Goal: Transaction & Acquisition: Obtain resource

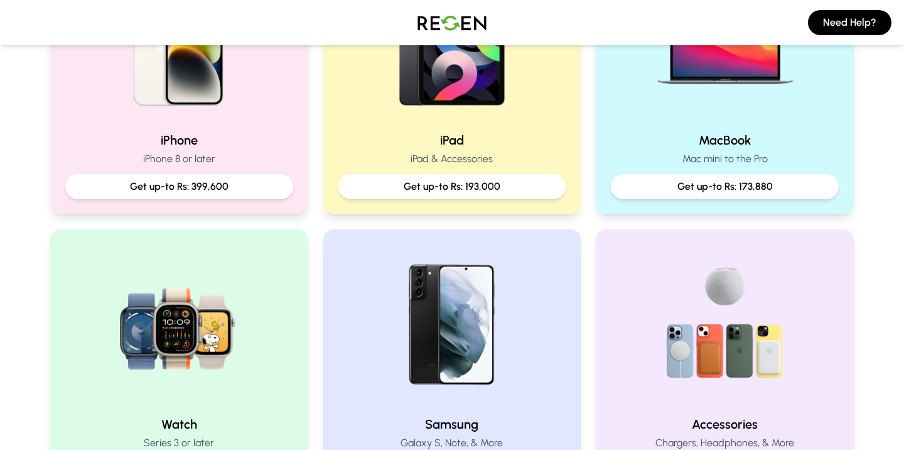
scroll to position [366, 0]
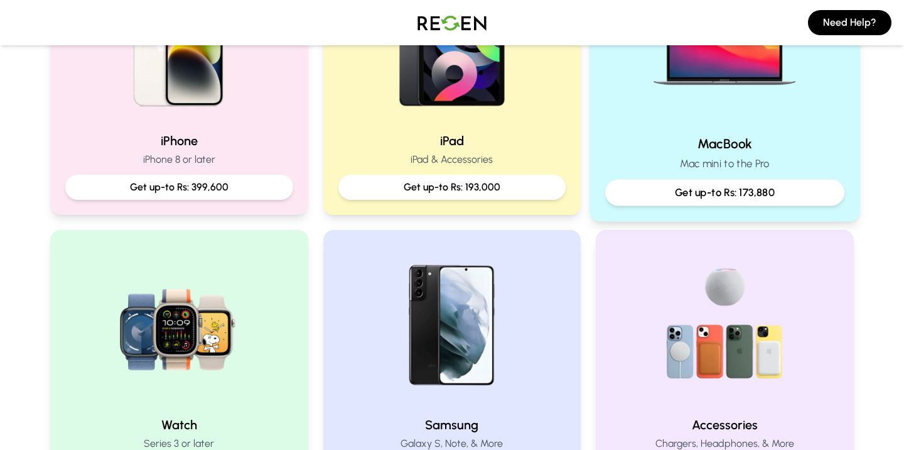
click at [724, 131] on div "MacBook Mac mini to the Pro Get up-to Rs: 173,880" at bounding box center [725, 80] width 271 height 282
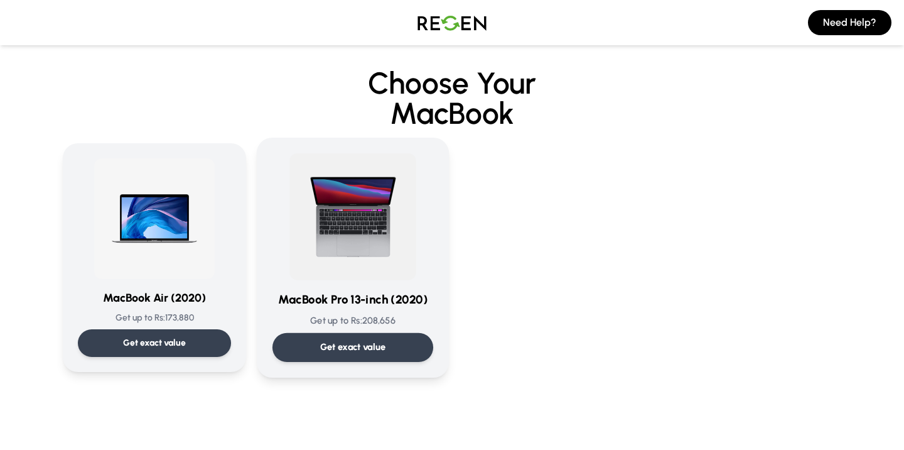
click at [401, 278] on img at bounding box center [353, 216] width 127 height 127
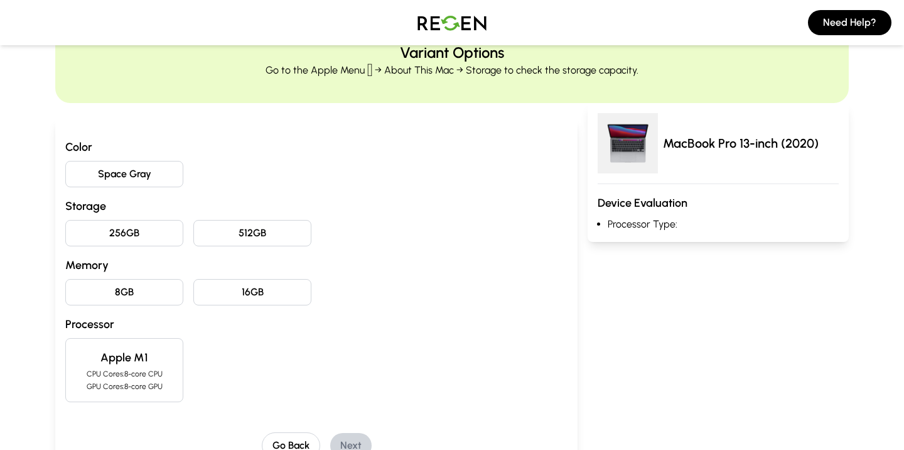
scroll to position [72, 0]
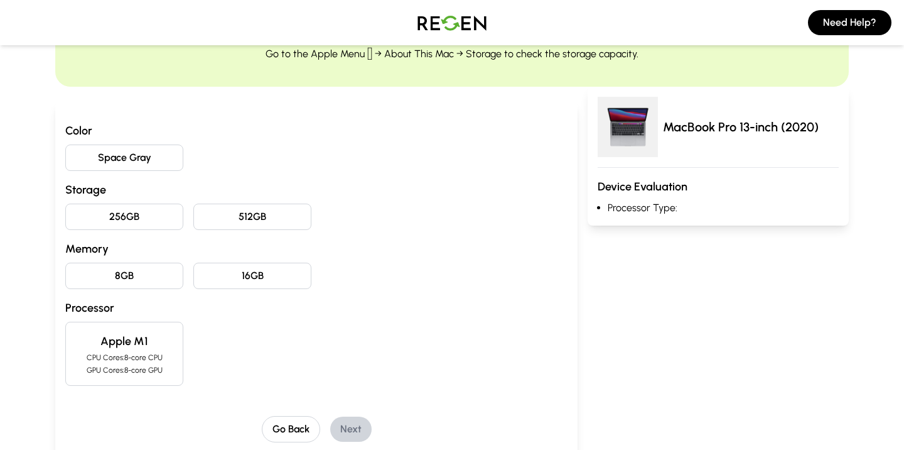
click at [114, 155] on button "Space Gray" at bounding box center [124, 157] width 118 height 26
click at [128, 209] on button "256GB" at bounding box center [124, 217] width 118 height 26
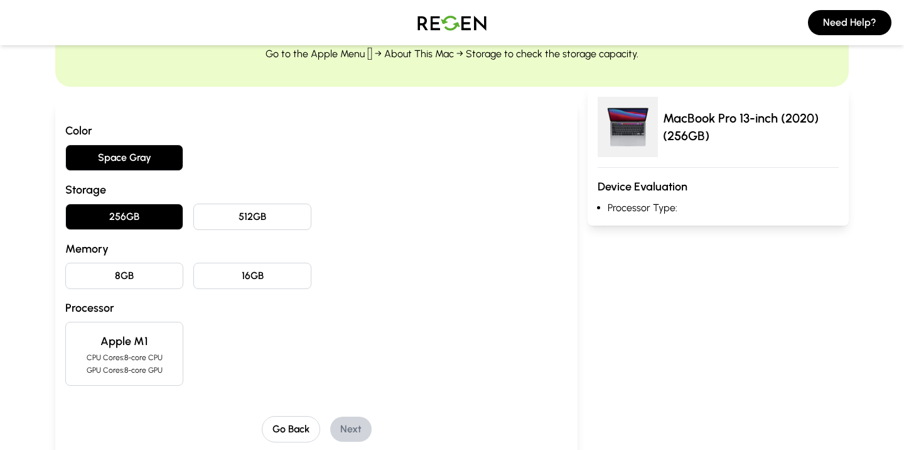
click at [136, 281] on button "8GB" at bounding box center [124, 276] width 118 height 26
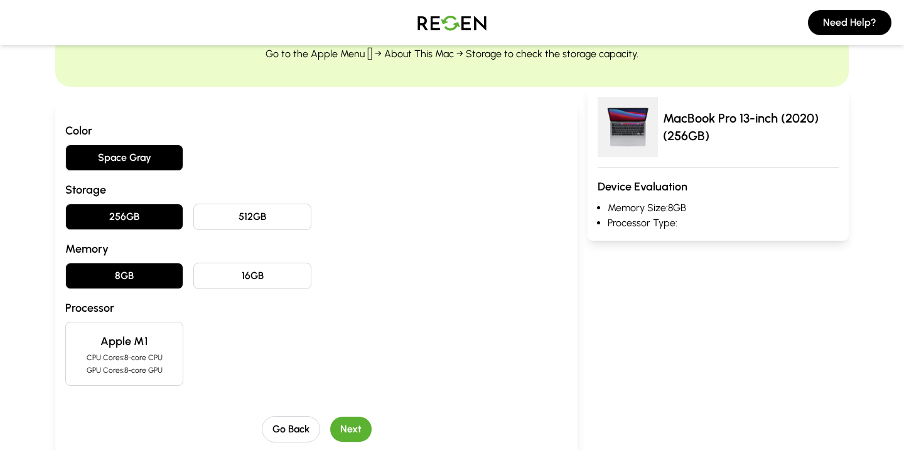
click at [151, 351] on div "Apple M1 CPU Cores: 8-core CPU GPU Cores: 8-core GPU" at bounding box center [124, 354] width 118 height 64
click at [359, 437] on button "Next" at bounding box center [350, 428] width 41 height 25
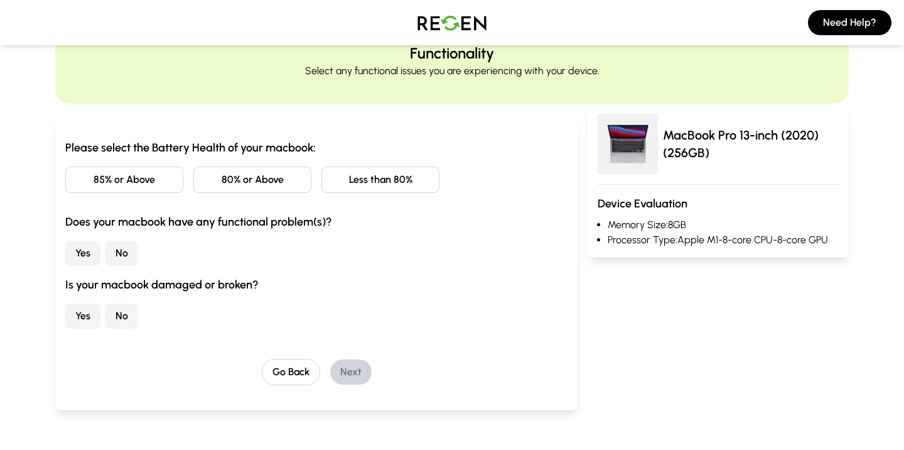
scroll to position [40, 0]
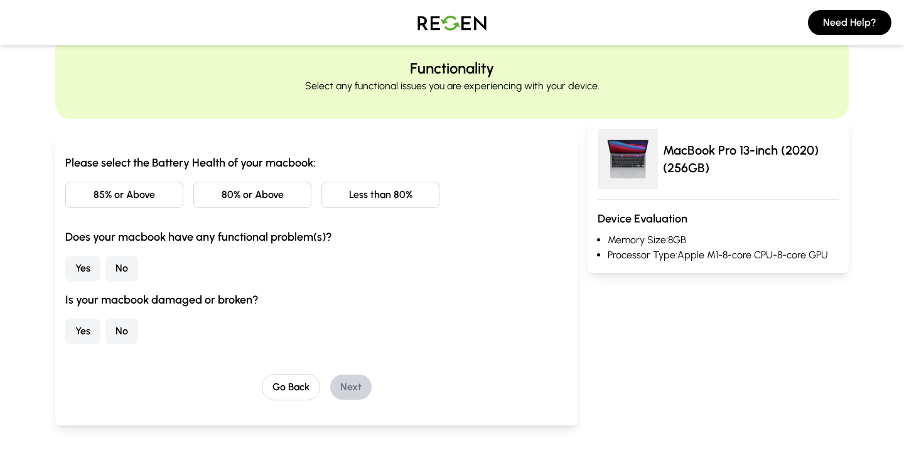
click at [256, 200] on button "80% or Above" at bounding box center [252, 195] width 118 height 26
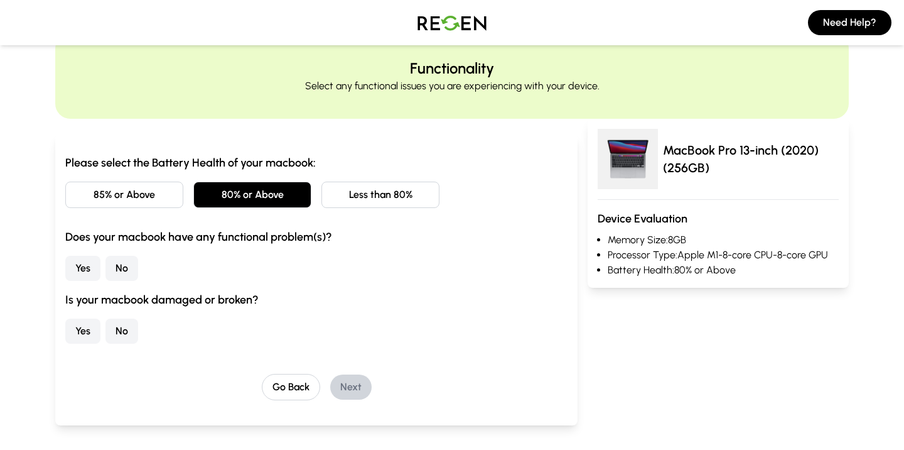
click at [127, 266] on button "No" at bounding box center [122, 268] width 33 height 25
click at [118, 328] on button "No" at bounding box center [122, 330] width 33 height 25
click at [350, 388] on button "Next" at bounding box center [350, 386] width 41 height 25
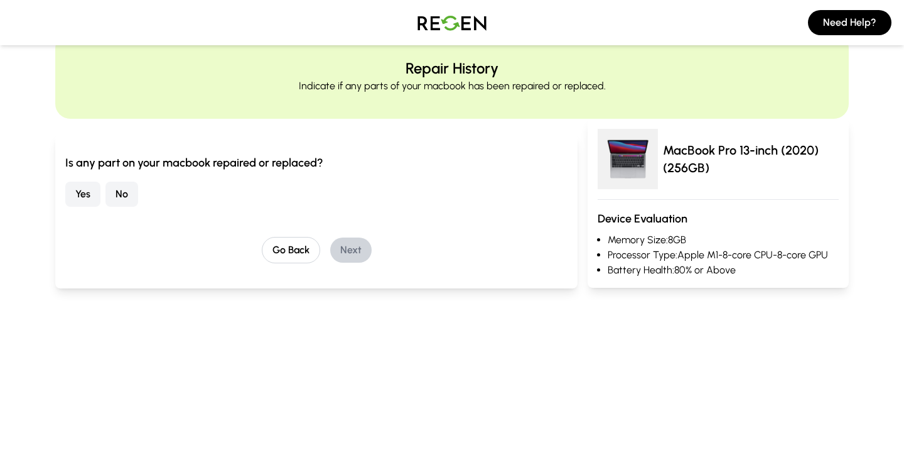
click at [124, 192] on button "No" at bounding box center [122, 194] width 33 height 25
click at [356, 252] on button "Next" at bounding box center [350, 249] width 41 height 25
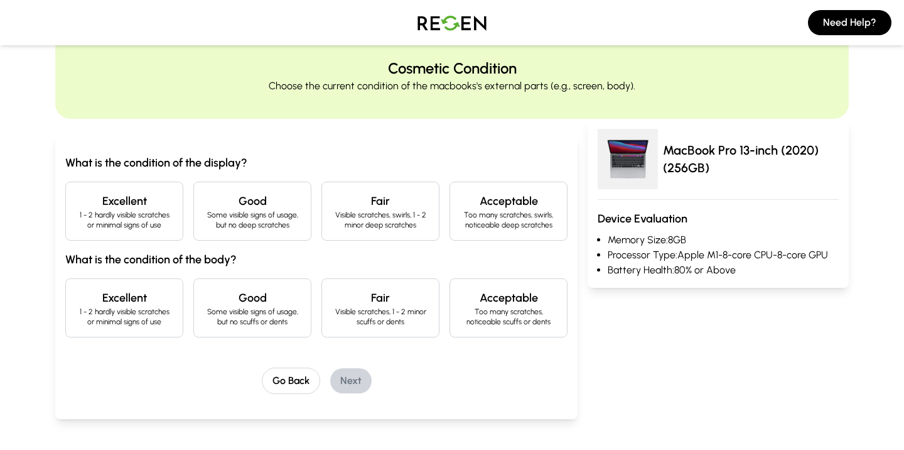
click at [126, 227] on p "1 - 2 hardly visible scratches or minimal signs of use" at bounding box center [124, 220] width 97 height 20
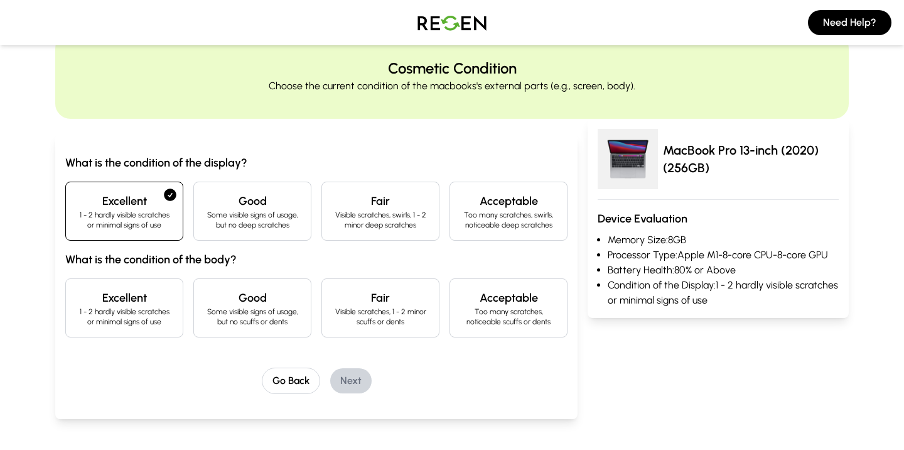
click at [288, 312] on p "Some visible signs of usage, but no scuffs or dents" at bounding box center [252, 317] width 97 height 20
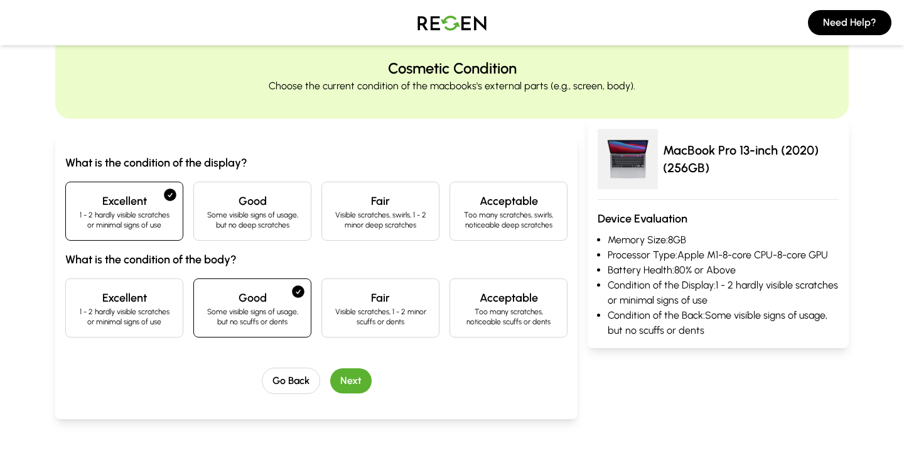
click at [362, 383] on button "Next" at bounding box center [350, 380] width 41 height 25
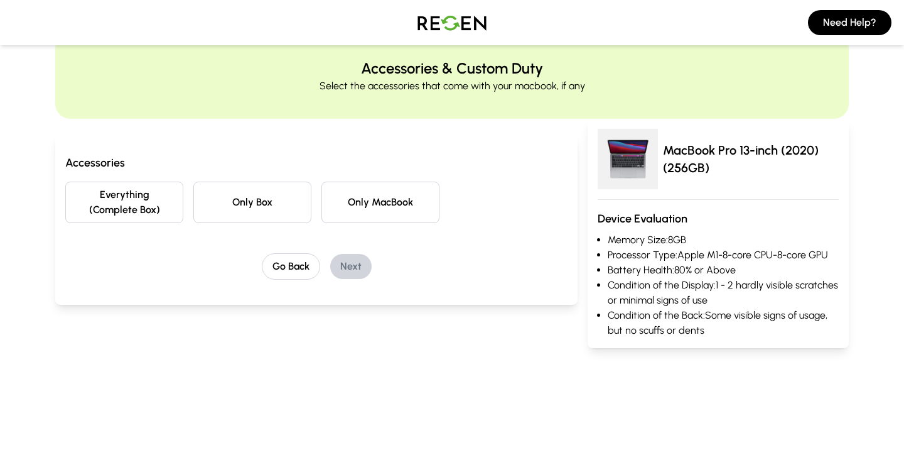
click at [251, 207] on button "Only Box" at bounding box center [252, 202] width 118 height 41
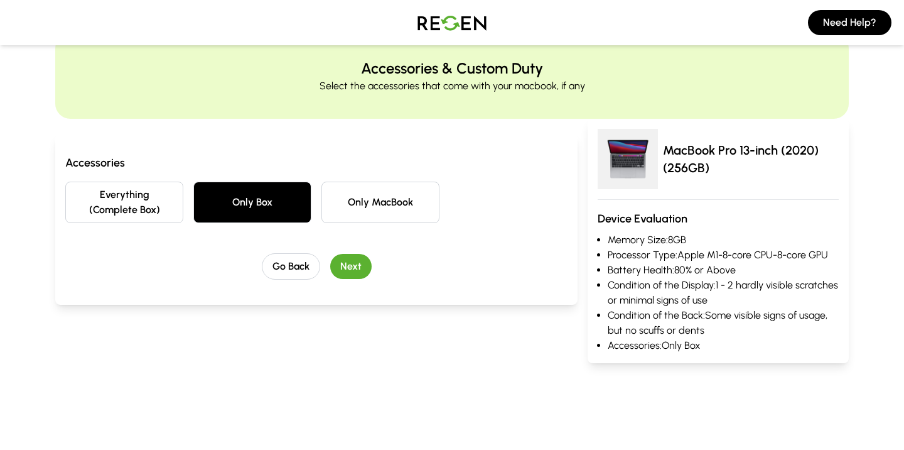
click at [251, 207] on button "Only Box" at bounding box center [252, 202] width 118 height 41
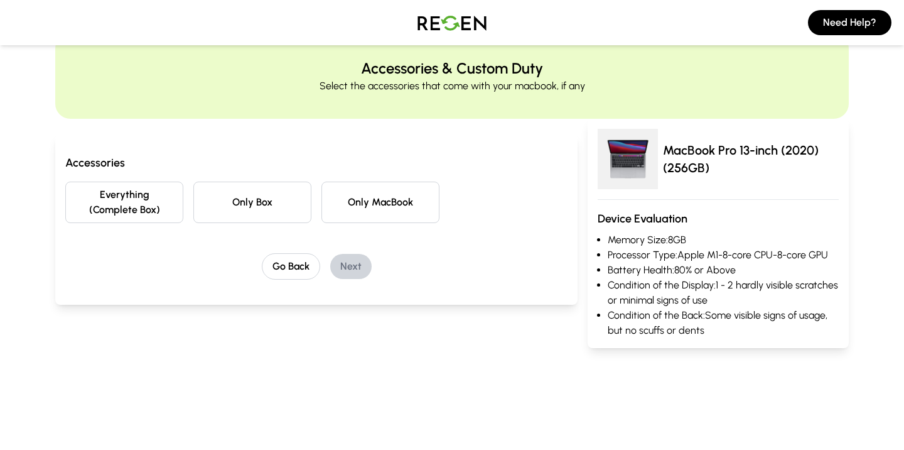
click at [132, 198] on button "Everything (Complete Box)" at bounding box center [124, 202] width 118 height 41
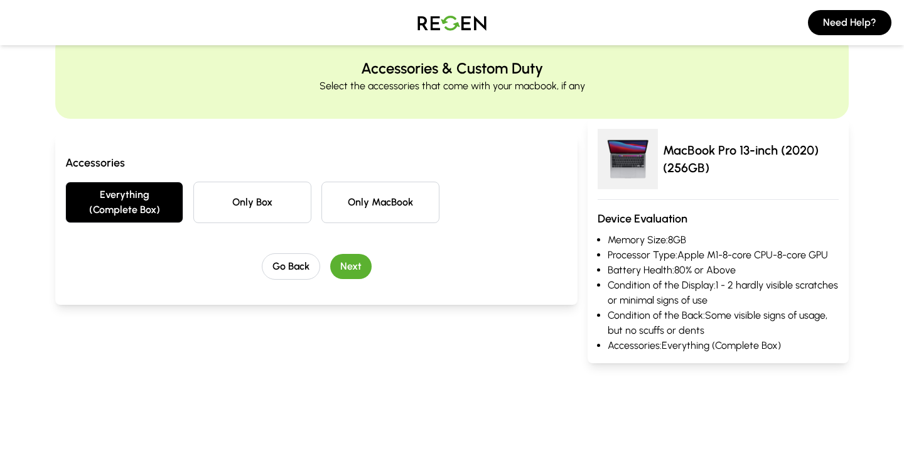
scroll to position [0, 0]
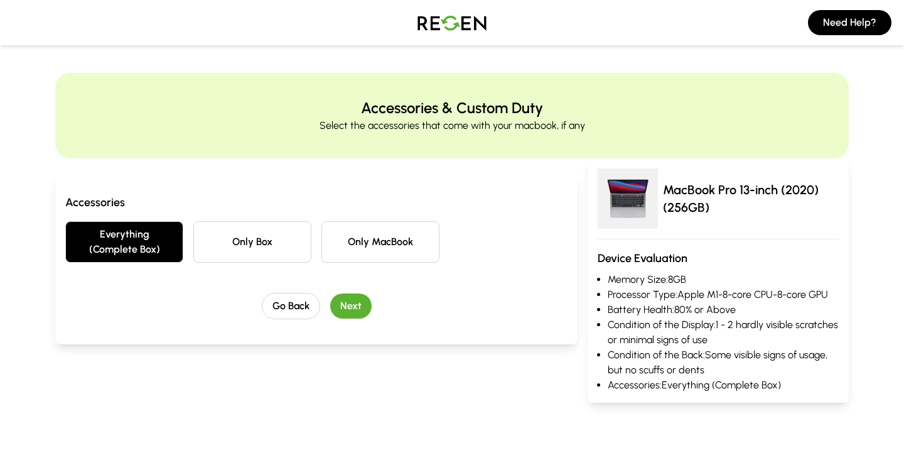
click at [353, 305] on button "Next" at bounding box center [350, 305] width 41 height 25
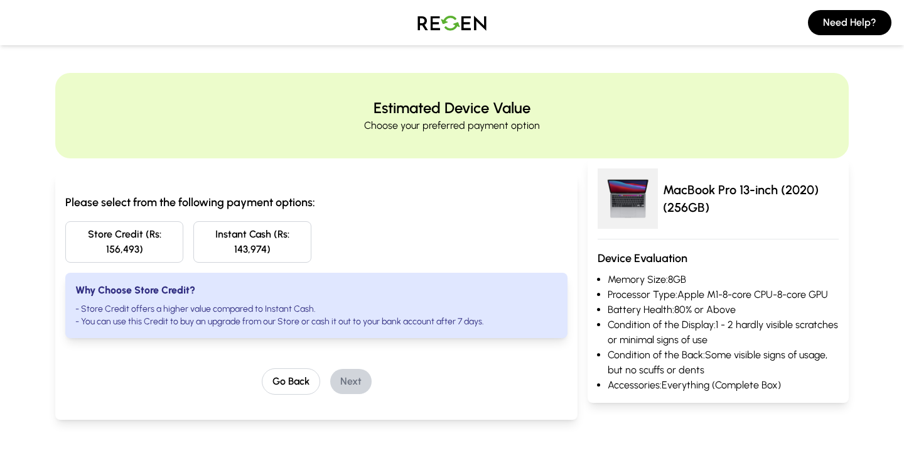
click at [235, 237] on button "Instant Cash (Rs: 143,974)" at bounding box center [252, 241] width 118 height 41
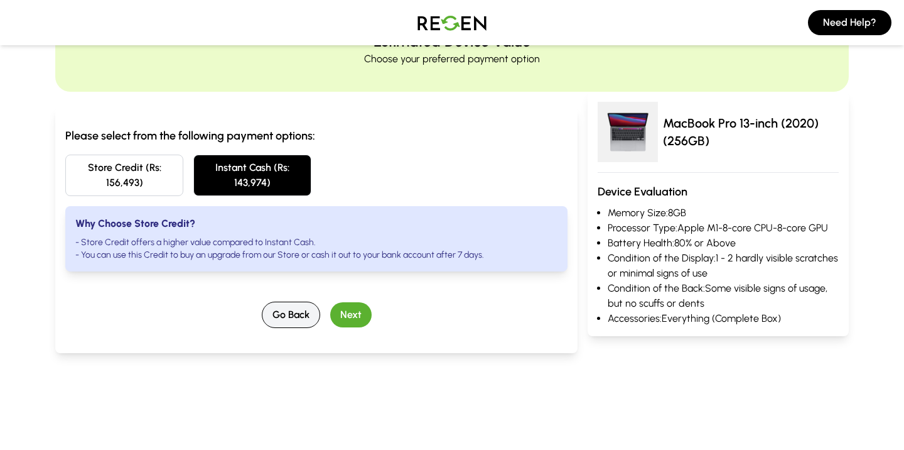
click at [294, 313] on button "Go Back" at bounding box center [291, 314] width 58 height 26
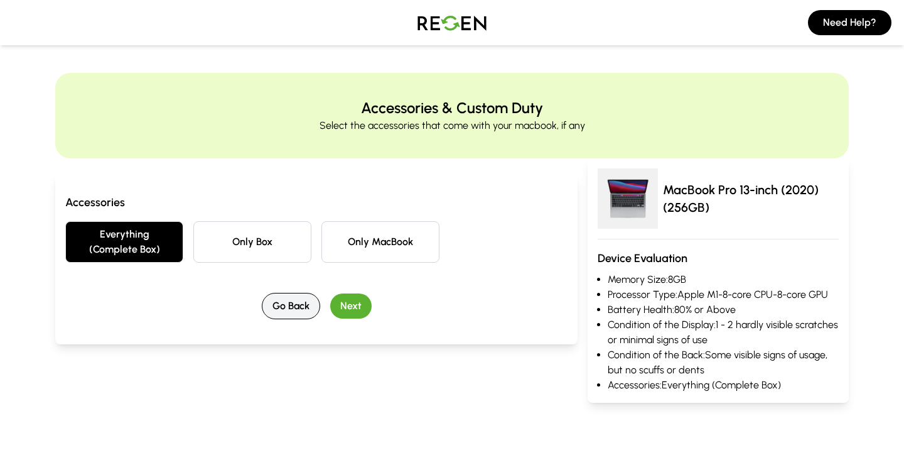
click at [289, 306] on button "Go Back" at bounding box center [291, 306] width 58 height 26
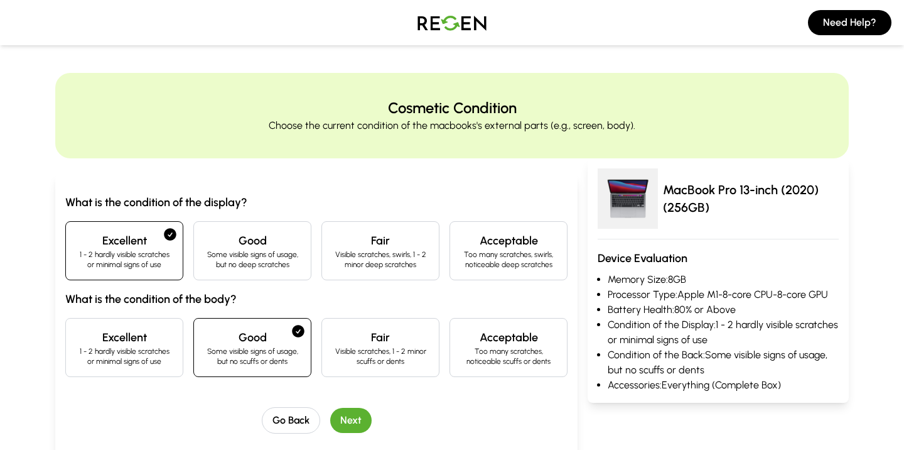
click at [124, 342] on h4 "Excellent" at bounding box center [124, 338] width 97 height 18
click at [357, 416] on button "Next" at bounding box center [350, 420] width 41 height 25
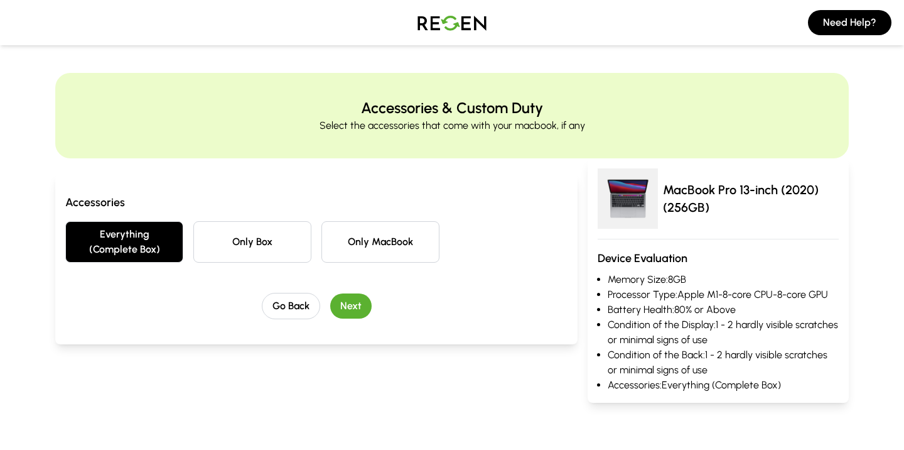
click at [366, 309] on button "Next" at bounding box center [350, 305] width 41 height 25
